Goal: Communication & Community: Ask a question

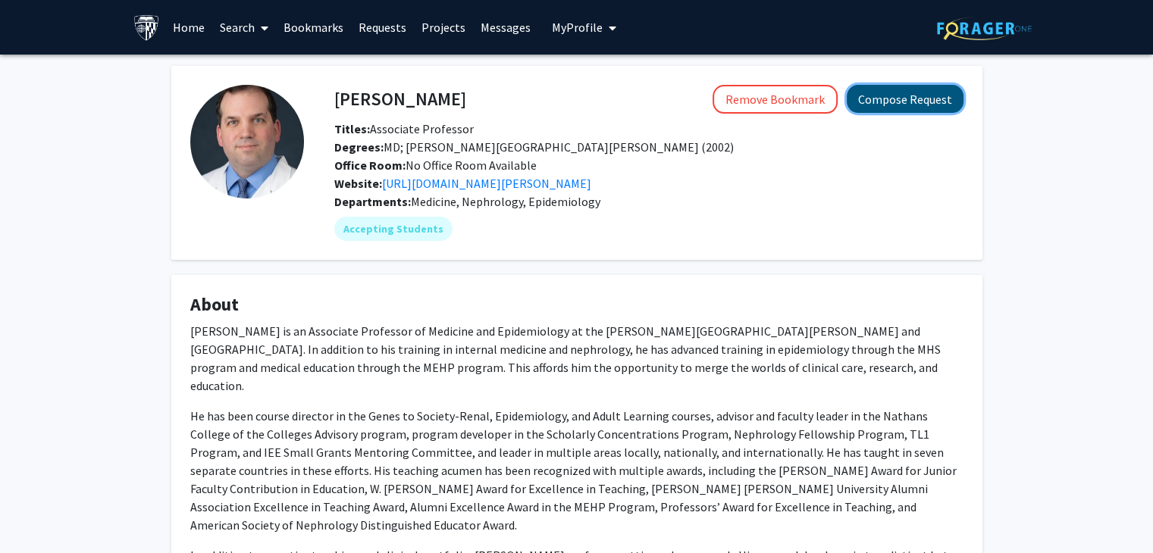
click at [900, 105] on button "Compose Request" at bounding box center [905, 99] width 117 height 28
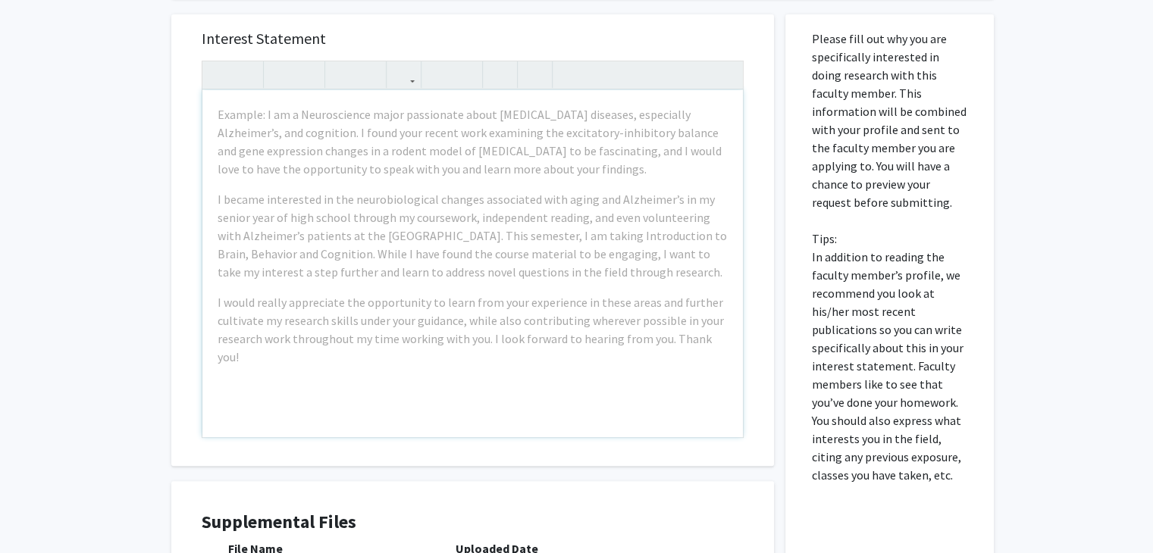
scroll to position [531, 0]
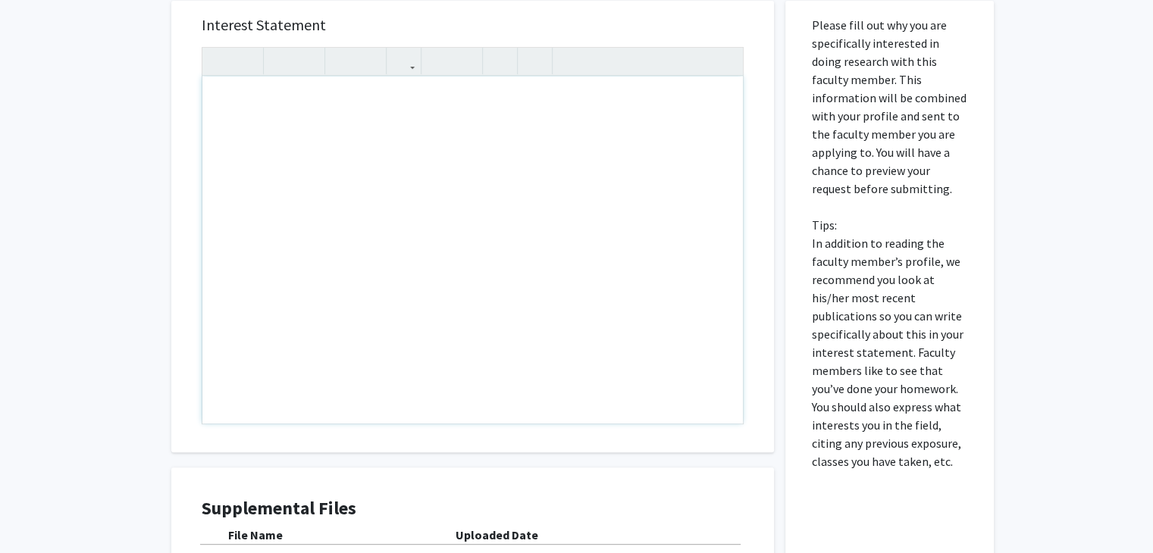
click at [406, 148] on div "Note to users with screen readers: Please press Alt+0 or Option+0 to deactivate…" at bounding box center [472, 250] width 541 height 347
paste div "Note to users with screen readers: Please press Alt+0 or Option+0 to deactivate…"
type textarea "<l>Ipsu dolorsi, </a><c>Ad elit se Doeius Tempor, inc U la et dolorema Aliqua’e…"
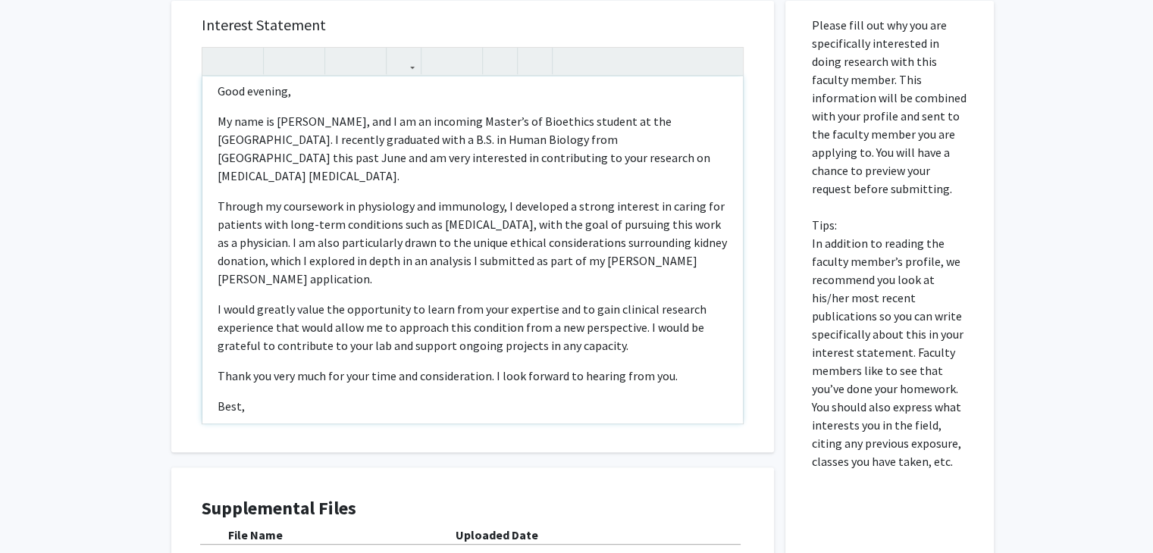
scroll to position [0, 0]
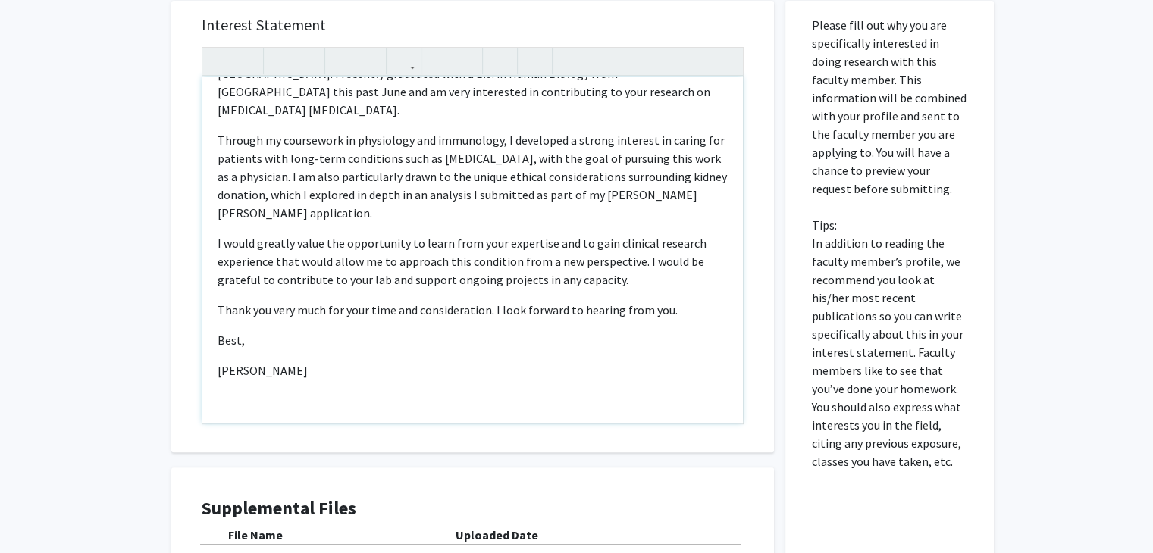
type textarea "<l>Ipsu dolorsi, </a><c>Ad elit se Doeius Tempor, inc U la et dolorema Aliqua’e…"
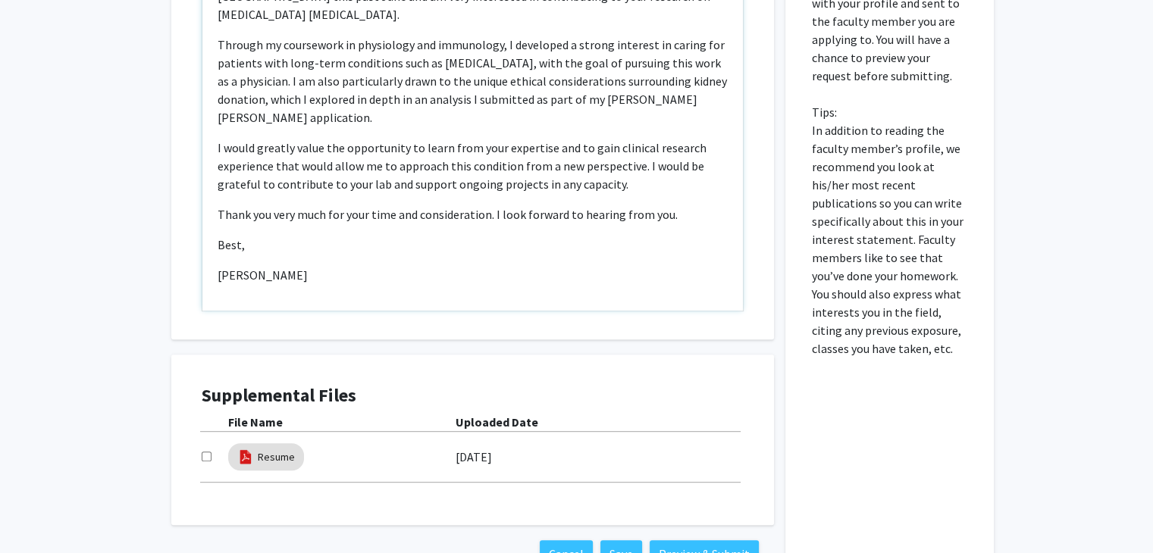
scroll to position [682, 0]
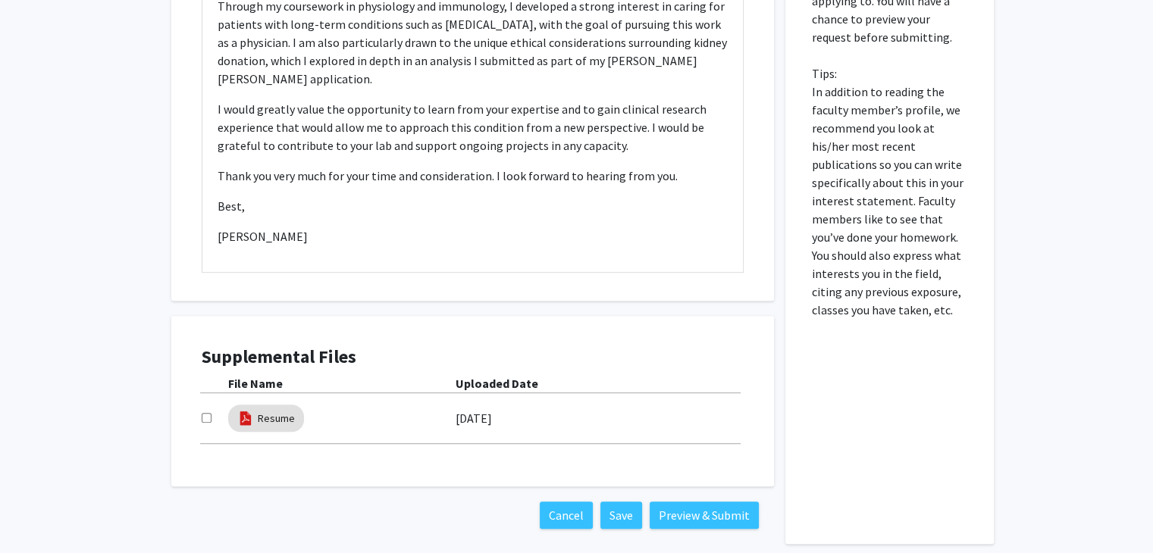
click at [208, 421] on input "checkbox" at bounding box center [207, 418] width 10 height 10
checkbox input "true"
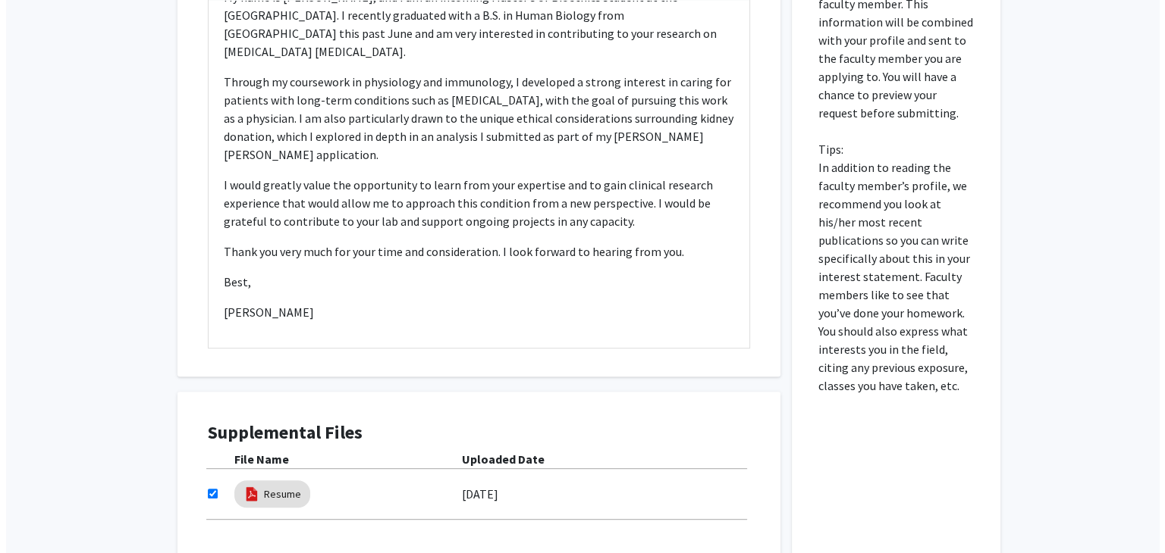
scroll to position [752, 0]
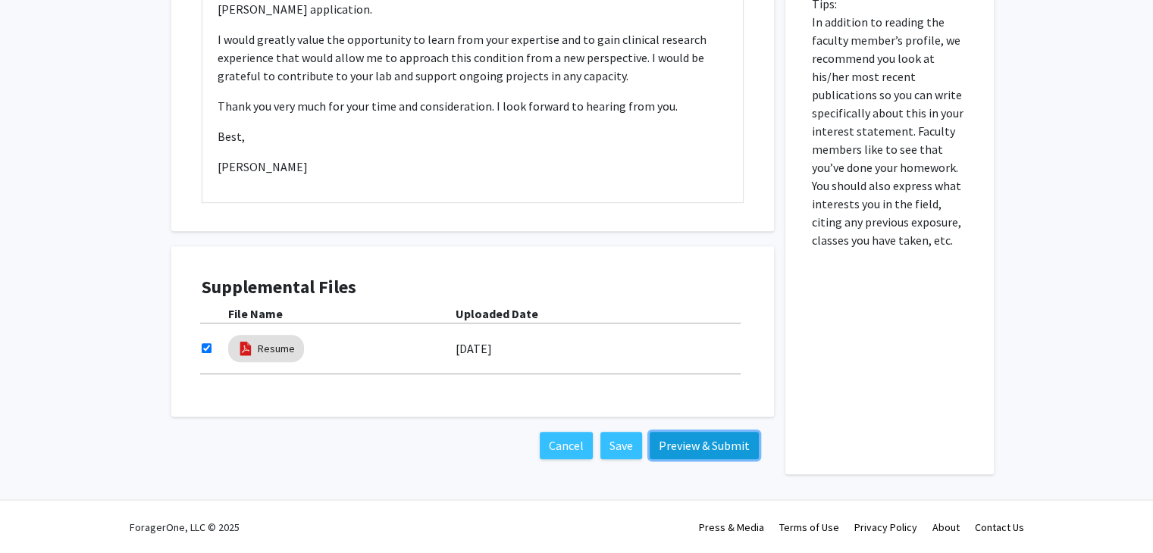
click at [720, 450] on button "Preview & Submit" at bounding box center [704, 445] width 109 height 27
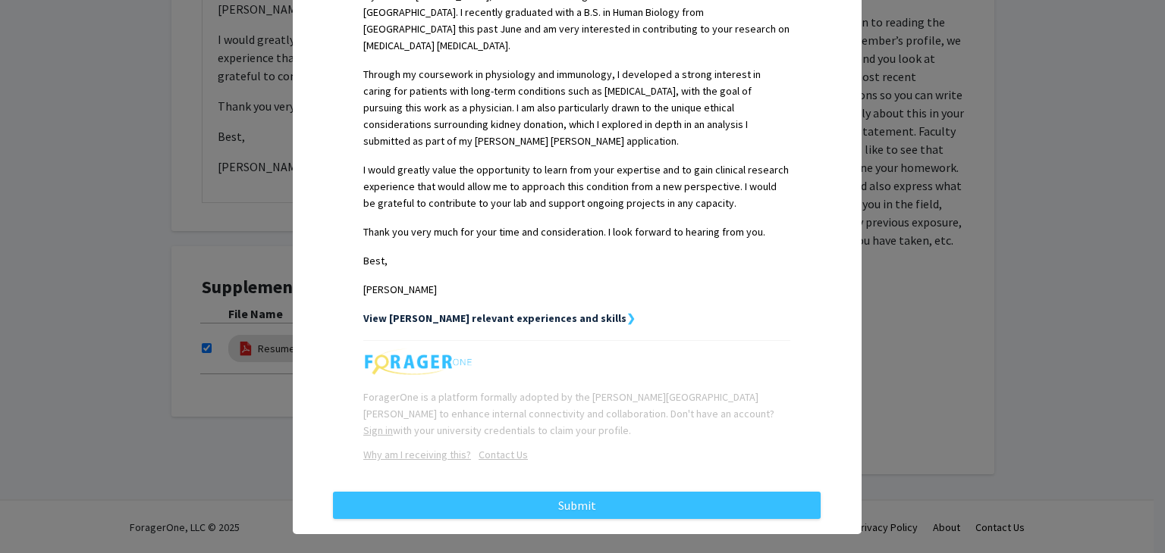
scroll to position [457, 0]
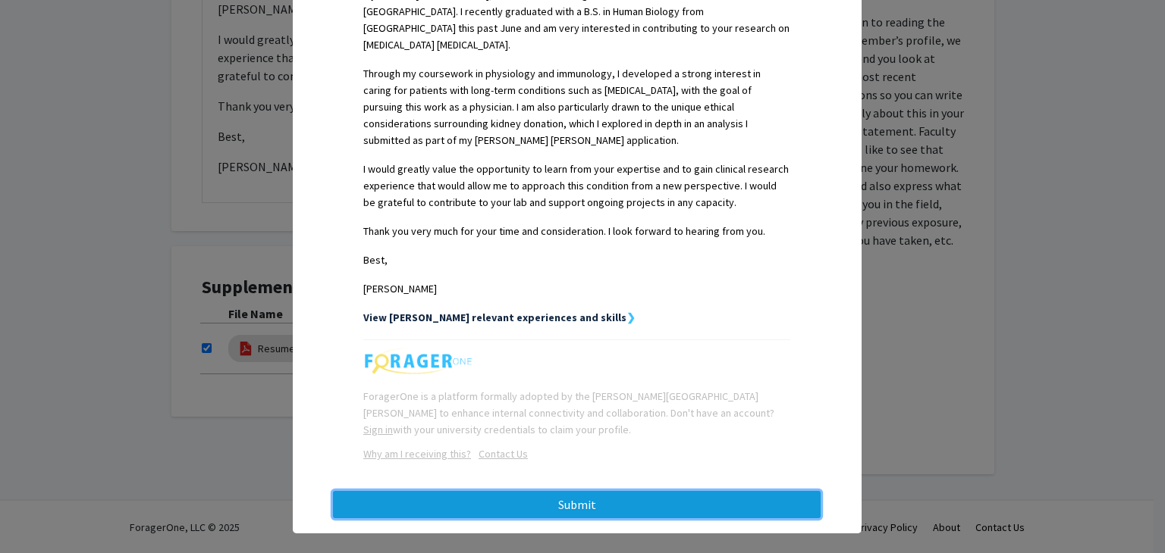
click at [700, 491] on button "Submit" at bounding box center [577, 504] width 488 height 27
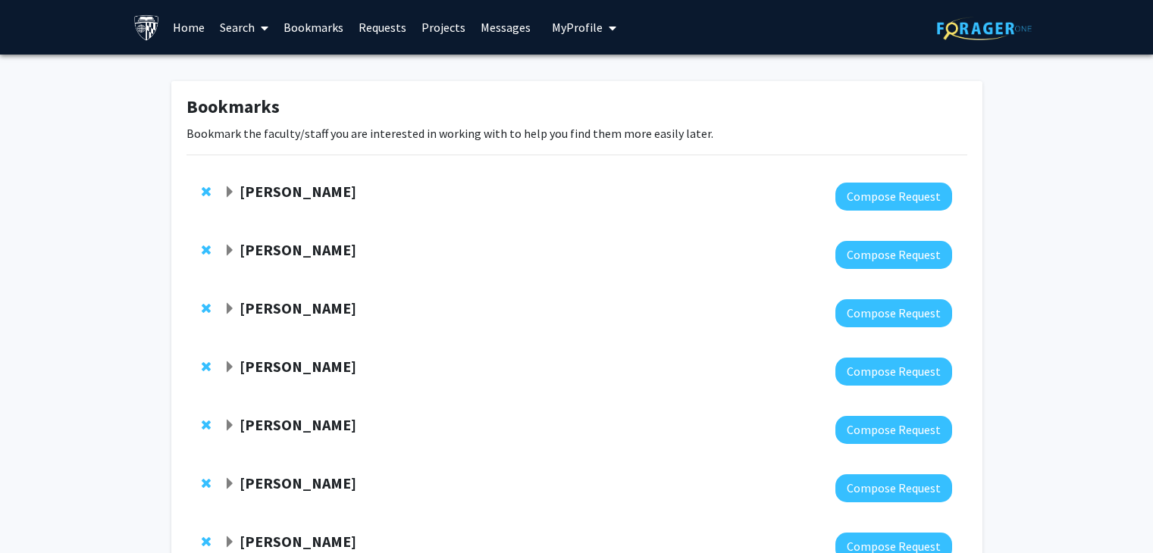
scroll to position [812, 0]
